Goal: Book appointment/travel/reservation

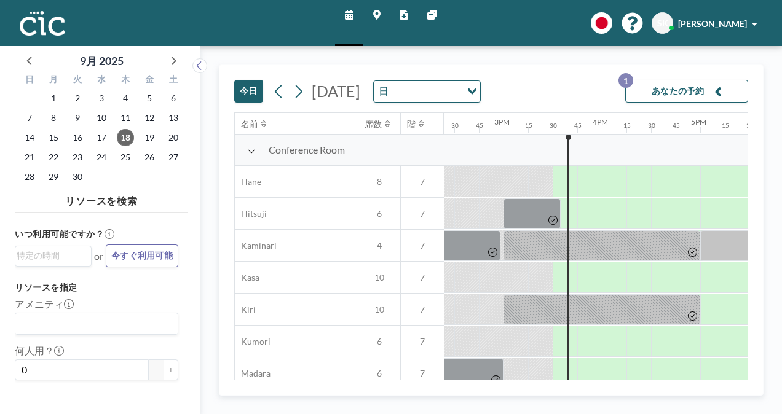
scroll to position [0, 1500]
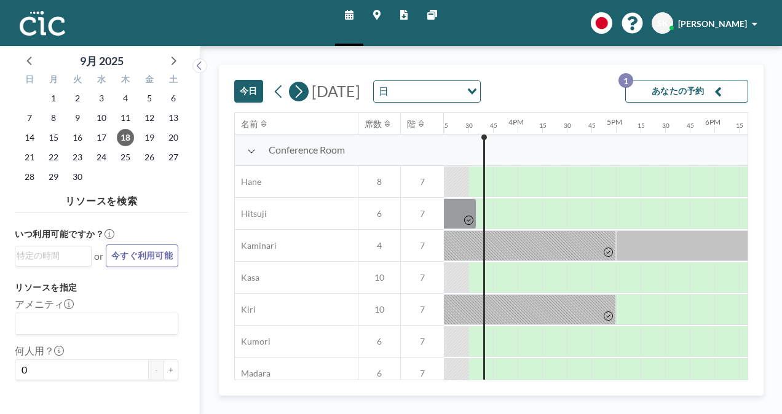
click at [303, 91] on icon at bounding box center [299, 91] width 12 height 18
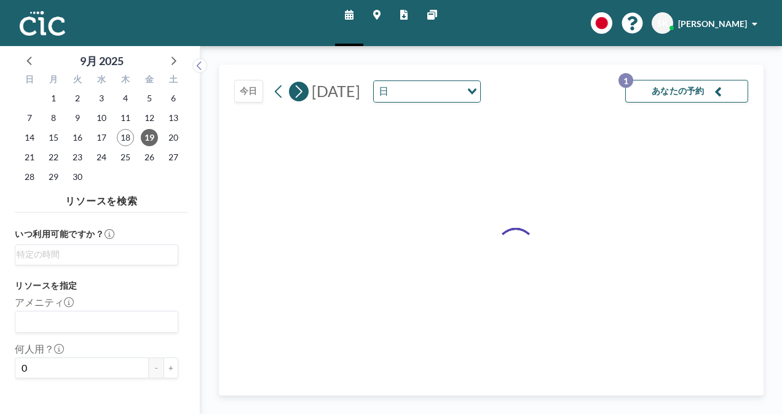
click at [303, 91] on icon at bounding box center [299, 91] width 12 height 18
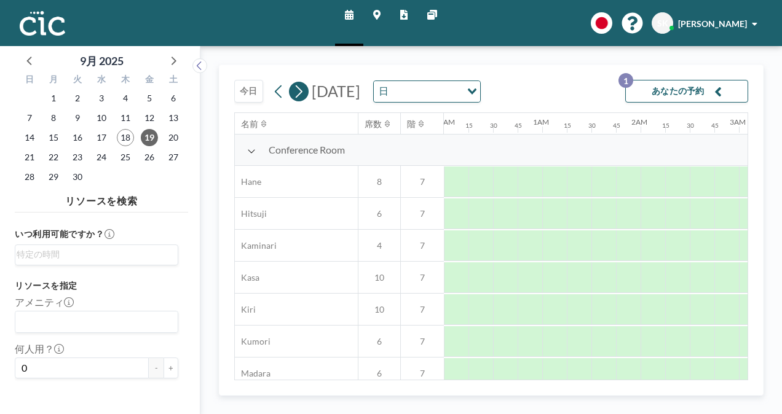
scroll to position [0, 0]
click at [307, 90] on div "[DATE] 日 Loading..." at bounding box center [375, 92] width 212 height 22
click at [298, 90] on icon at bounding box center [299, 91] width 12 height 18
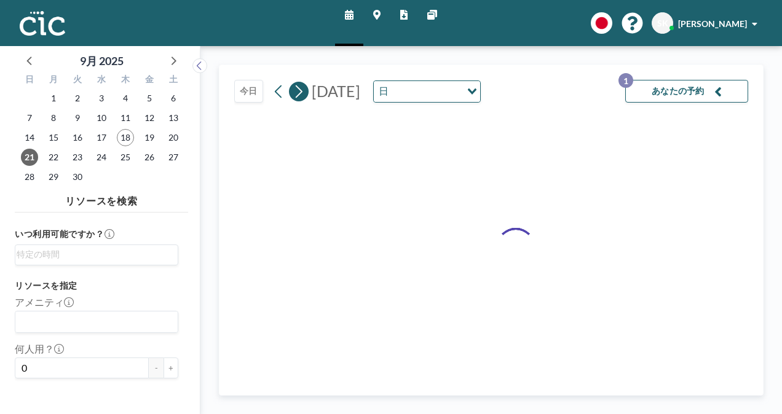
click at [298, 90] on icon at bounding box center [299, 91] width 12 height 18
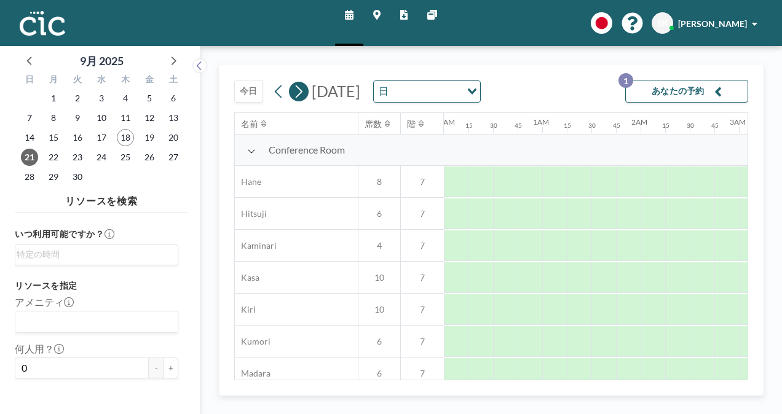
scroll to position [0, 0]
click at [298, 90] on icon at bounding box center [299, 91] width 12 height 18
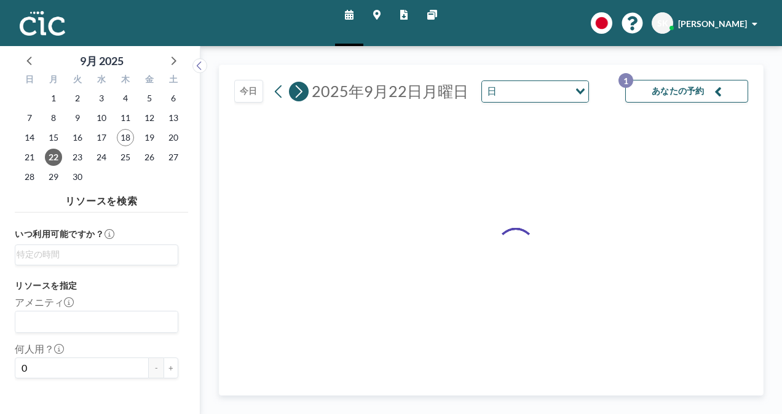
click at [298, 90] on icon at bounding box center [299, 91] width 12 height 18
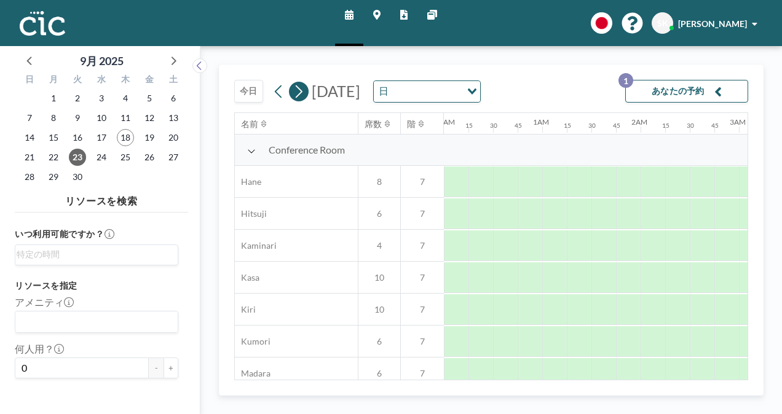
click at [298, 90] on icon at bounding box center [299, 91] width 12 height 18
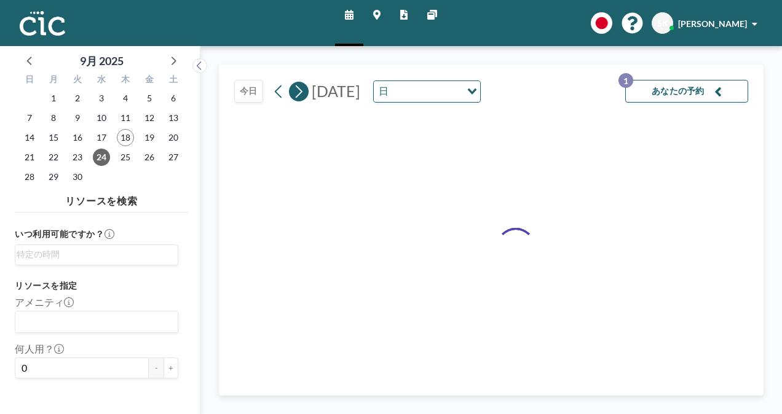
click at [298, 90] on icon at bounding box center [299, 91] width 12 height 18
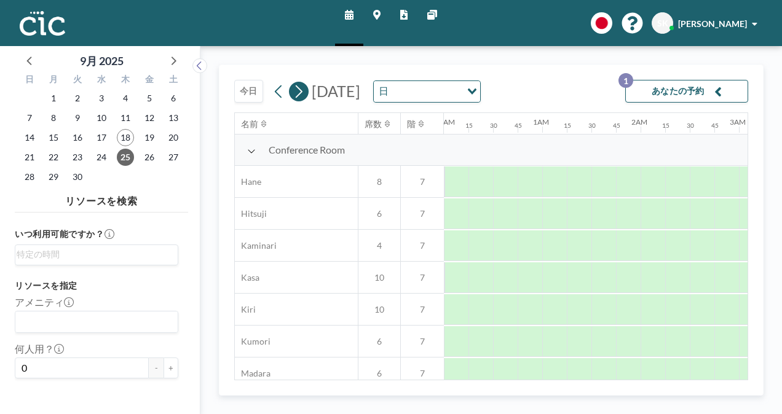
click at [298, 90] on icon at bounding box center [299, 91] width 12 height 18
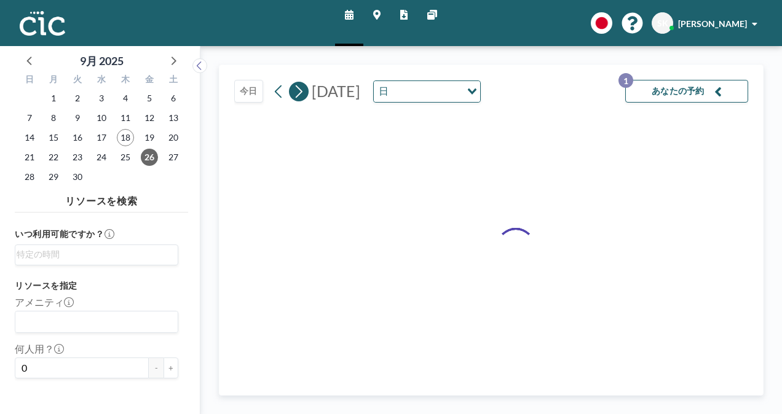
click at [298, 90] on icon at bounding box center [299, 91] width 12 height 18
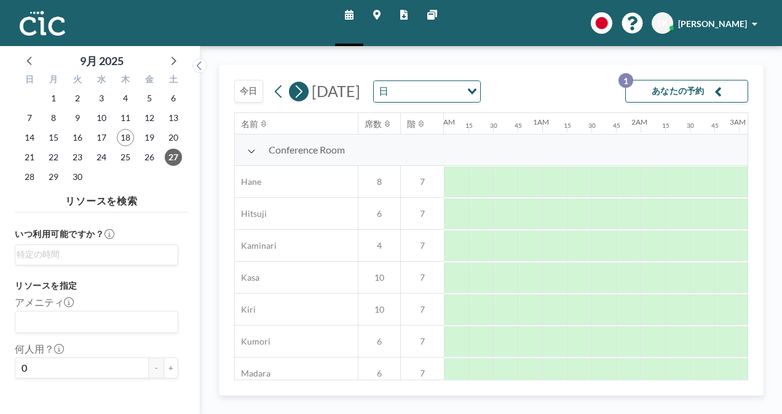
click at [298, 90] on icon at bounding box center [299, 91] width 12 height 18
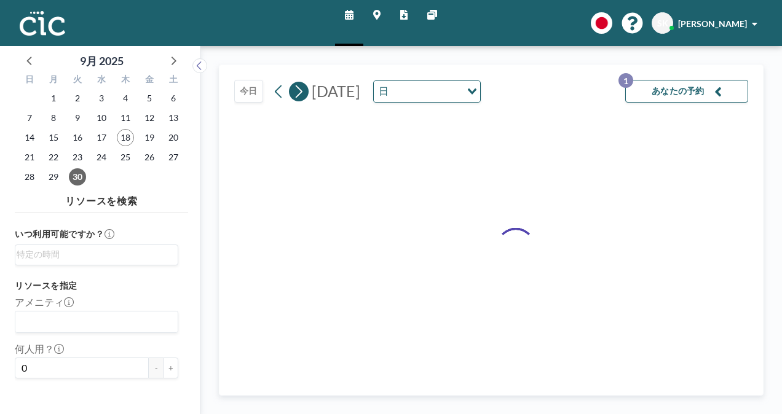
click at [298, 90] on icon at bounding box center [299, 91] width 12 height 18
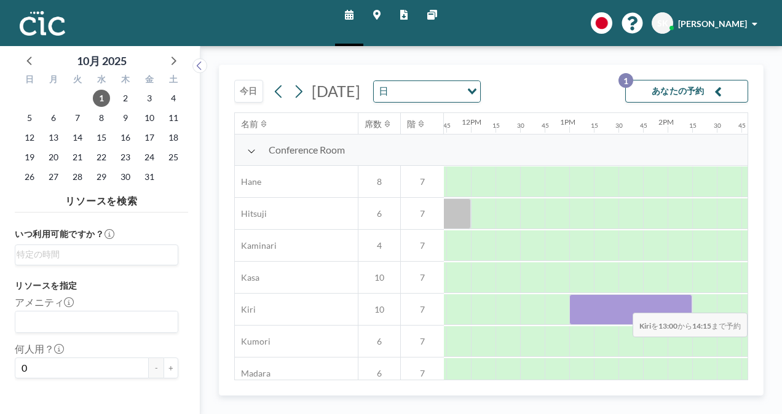
scroll to position [0, 1172]
drag, startPoint x: 630, startPoint y: 303, endPoint x: 724, endPoint y: 303, distance: 93.5
click at [724, 303] on div at bounding box center [649, 310] width 197 height 31
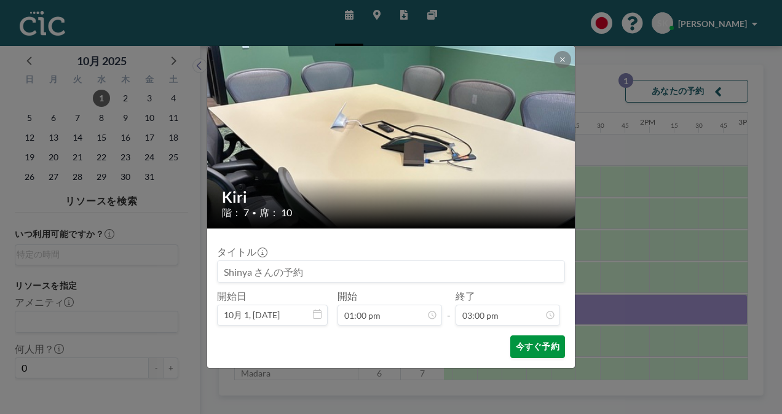
click at [525, 344] on button "今すぐ予約" at bounding box center [537, 347] width 55 height 23
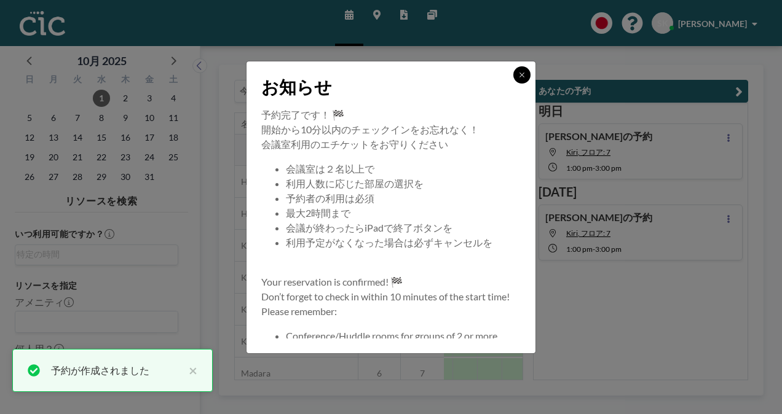
click at [516, 79] on button at bounding box center [521, 74] width 17 height 17
